Goal: Check status: Check status

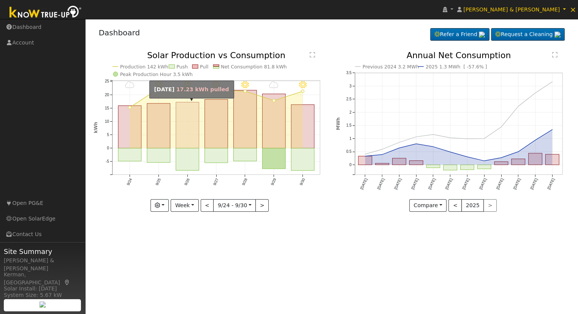
click at [195, 126] on rect "onclick=""" at bounding box center [187, 125] width 23 height 46
type input "[DATE]"
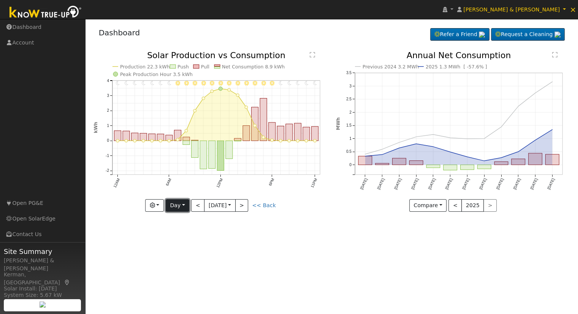
click at [189, 202] on button "Day" at bounding box center [178, 205] width 24 height 13
click at [181, 232] on link "Week" at bounding box center [192, 231] width 53 height 11
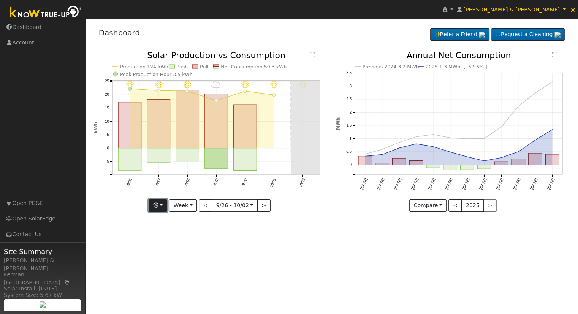
click at [167, 206] on button "button" at bounding box center [158, 205] width 19 height 13
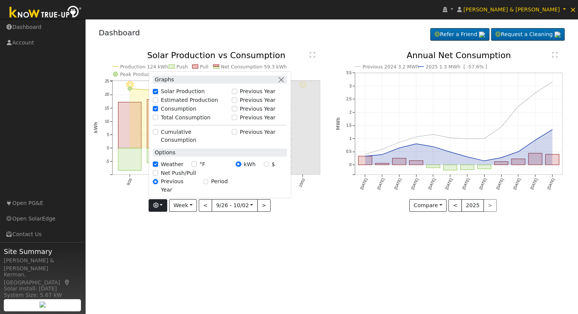
click at [168, 122] on label "Total Consumption" at bounding box center [186, 118] width 50 height 8
click at [158, 120] on input "Total Consumption" at bounding box center [155, 117] width 5 height 5
checkbox input "true"
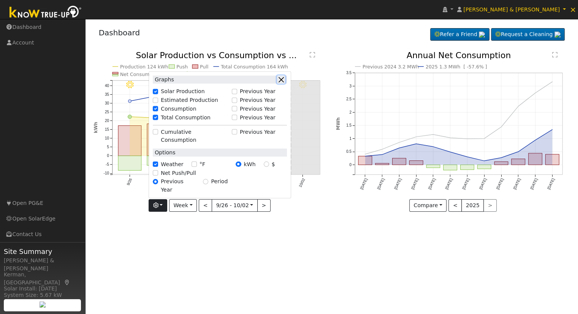
click at [283, 84] on button "button" at bounding box center [281, 80] width 8 height 8
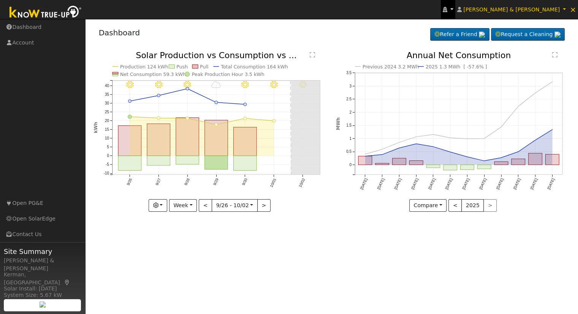
click at [455, 13] on link at bounding box center [448, 9] width 14 height 19
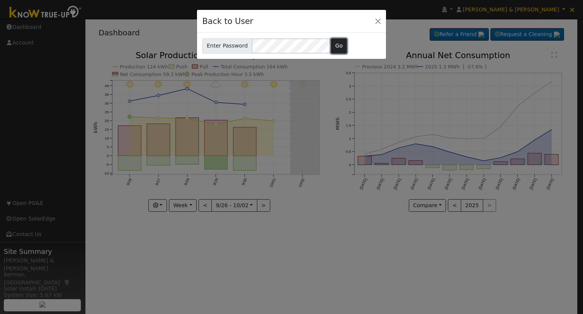
click at [337, 50] on button "Go" at bounding box center [339, 45] width 16 height 15
